Goal: Navigation & Orientation: Find specific page/section

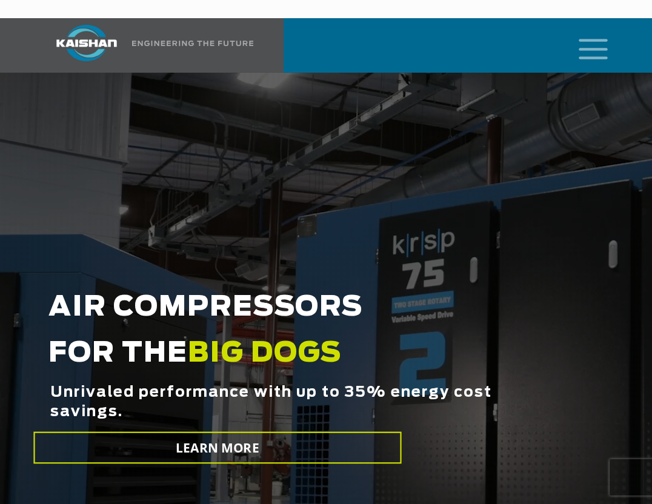
click at [607, 32] on icon "mobile menu" at bounding box center [593, 48] width 39 height 38
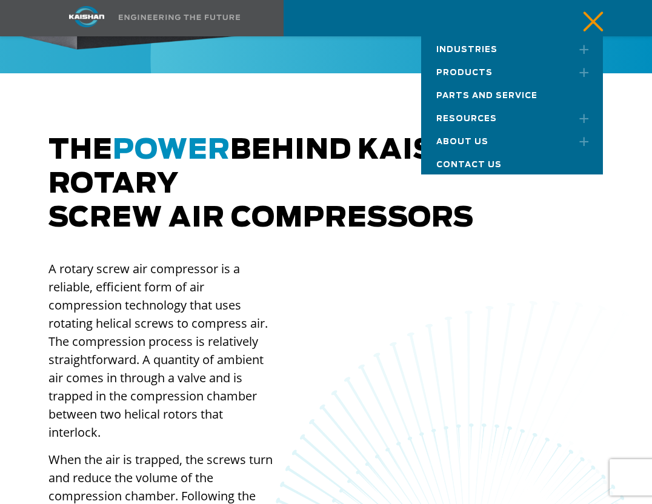
scroll to position [759, 0]
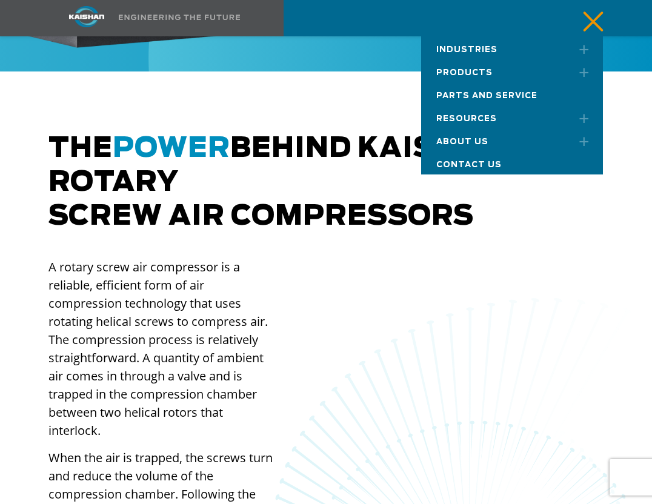
click at [475, 163] on span "Contact Us" at bounding box center [469, 165] width 65 height 8
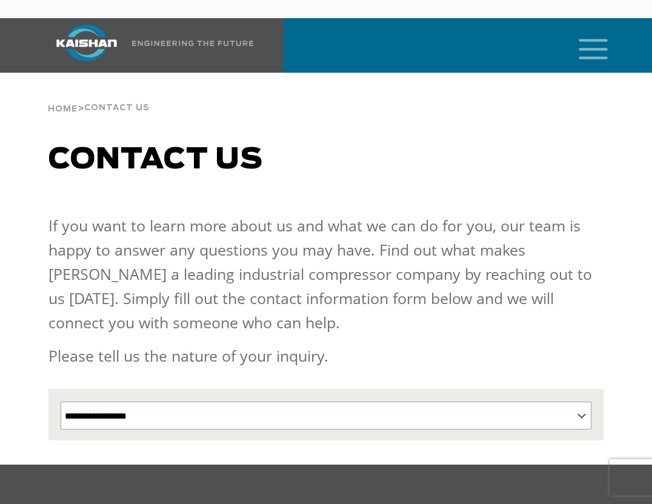
click at [587, 33] on icon "mobile menu" at bounding box center [593, 48] width 39 height 38
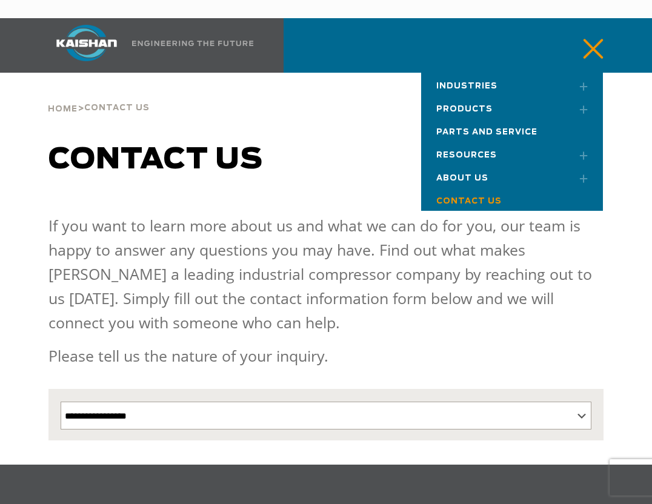
click at [469, 82] on span "Industries" at bounding box center [467, 86] width 61 height 8
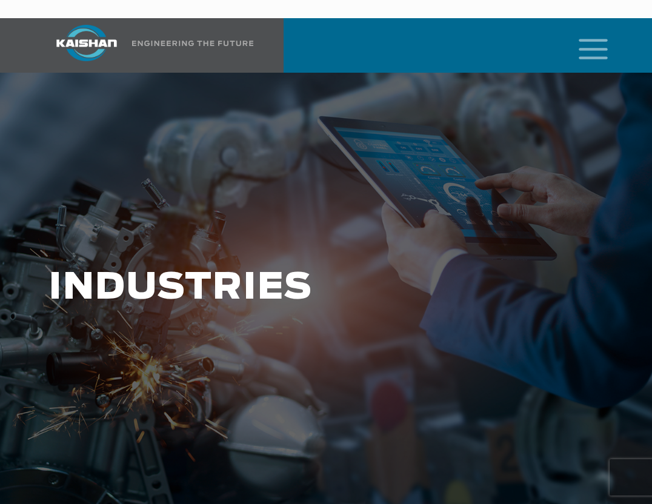
click at [95, 30] on img at bounding box center [86, 43] width 91 height 36
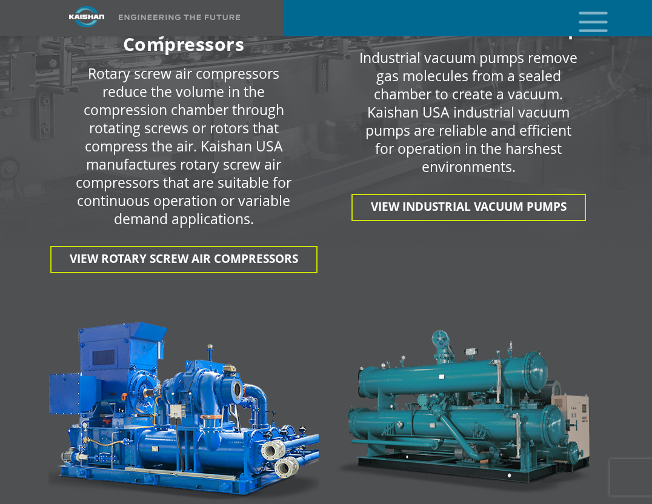
scroll to position [1715, 0]
